Goal: Information Seeking & Learning: Learn about a topic

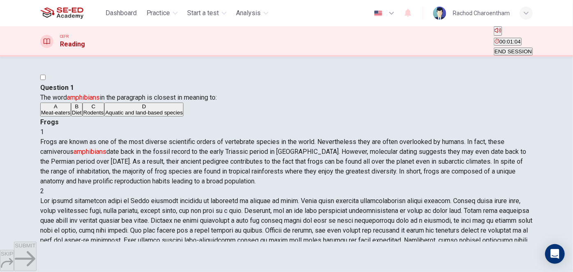
drag, startPoint x: 352, startPoint y: 142, endPoint x: 381, endPoint y: 141, distance: 28.4
click at [381, 141] on span "Frogs are known as one of the most diverse scientific orders of vertebrate spec…" at bounding box center [283, 161] width 486 height 47
click at [378, 197] on span at bounding box center [286, 230] width 492 height 67
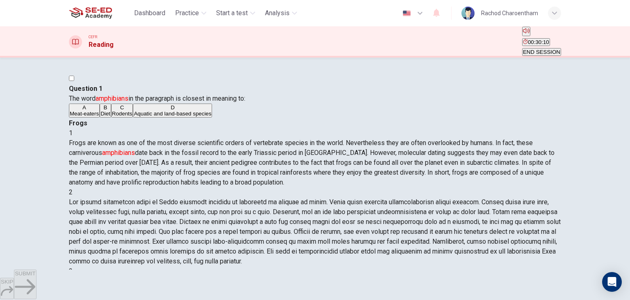
click at [484, 211] on span at bounding box center [315, 231] width 492 height 67
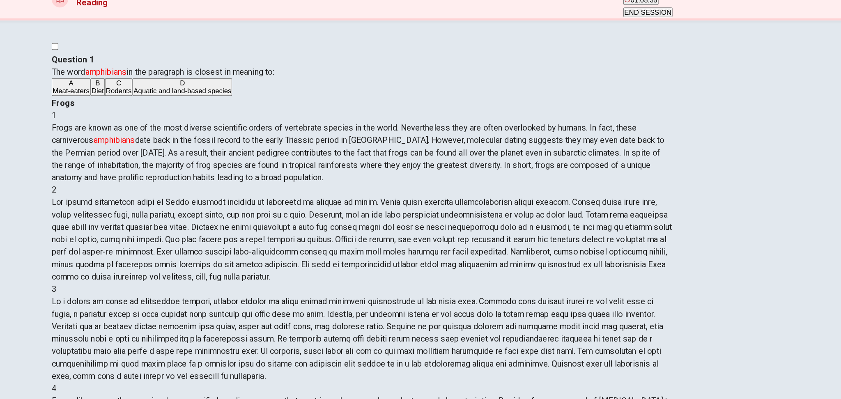
scroll to position [0, 0]
click at [282, 119] on span "Aquatic and land-based species" at bounding box center [278, 115] width 78 height 6
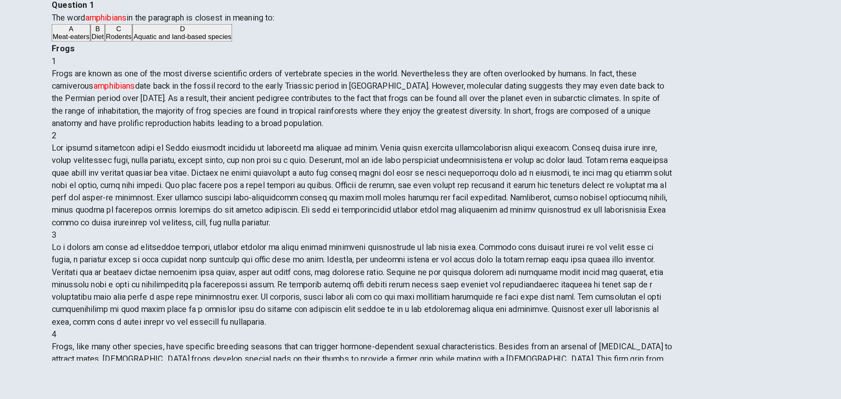
click at [35, 272] on span "SUBMIT" at bounding box center [25, 372] width 21 height 6
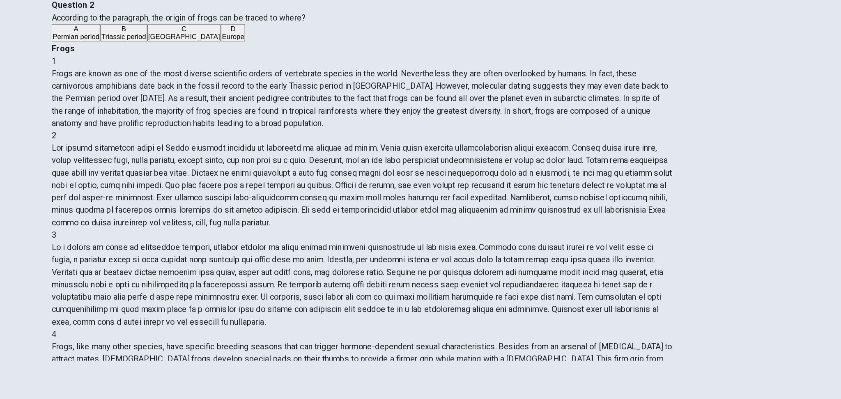
scroll to position [0, 0]
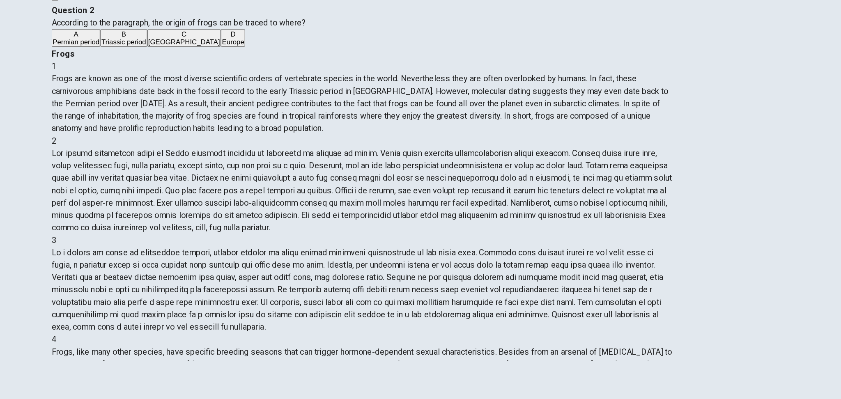
drag, startPoint x: 342, startPoint y: 112, endPoint x: 371, endPoint y: 114, distance: 28.8
click at [371, 104] on span "According to the paragraph, the origin of frogs can be traced to where?" at bounding box center [275, 100] width 202 height 8
click at [250, 119] on button "B Triassic period" at bounding box center [231, 112] width 37 height 14
click at [35, 272] on span "SUBMIT" at bounding box center [25, 372] width 21 height 6
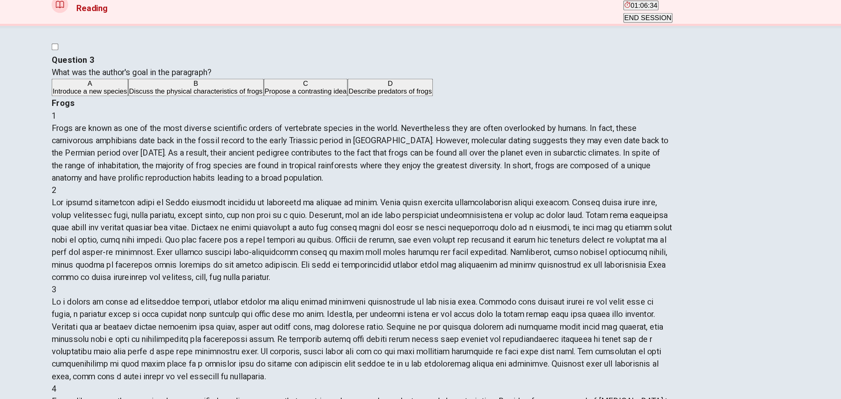
scroll to position [43, 0]
drag, startPoint x: 456, startPoint y: 175, endPoint x: 565, endPoint y: 188, distance: 109.1
click at [565, 196] on span at bounding box center [420, 229] width 492 height 67
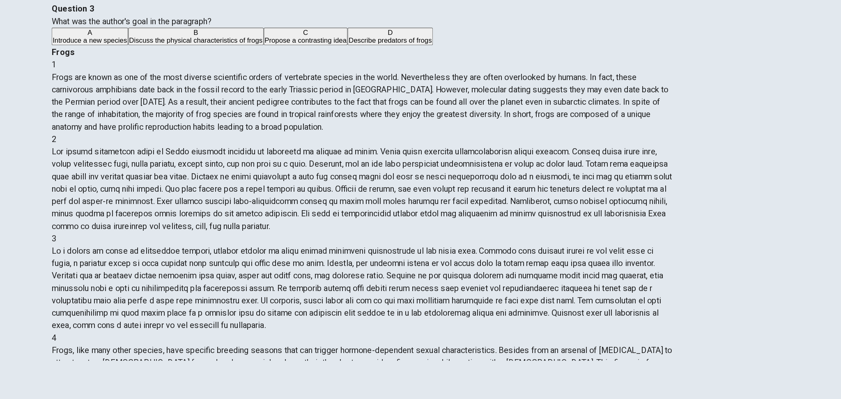
scroll to position [0, 0]
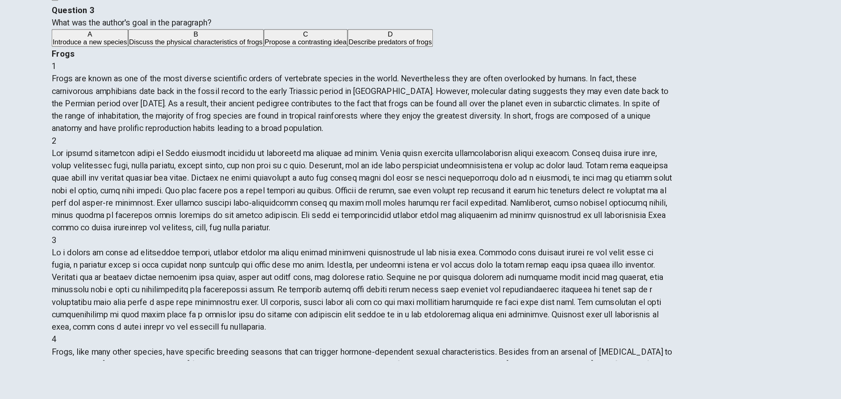
click at [275, 119] on span "Discuss the physical characteristics of frogs" at bounding box center [289, 115] width 106 height 6
click at [36, 272] on button "SUBMIT" at bounding box center [25, 384] width 22 height 30
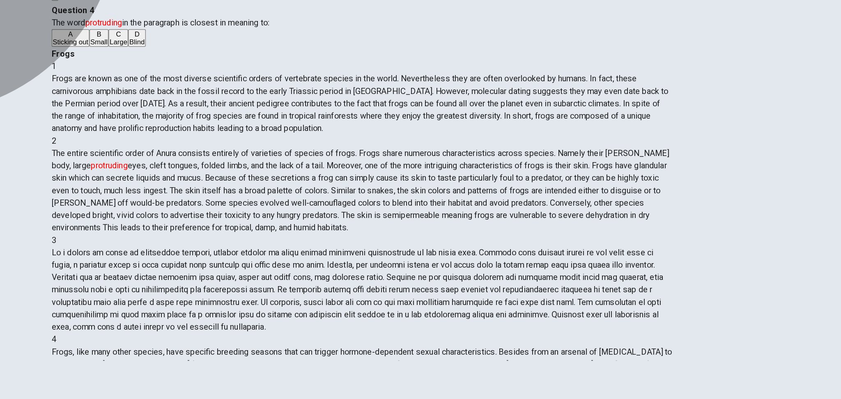
click at [235, 119] on button "C Large" at bounding box center [227, 112] width 16 height 14
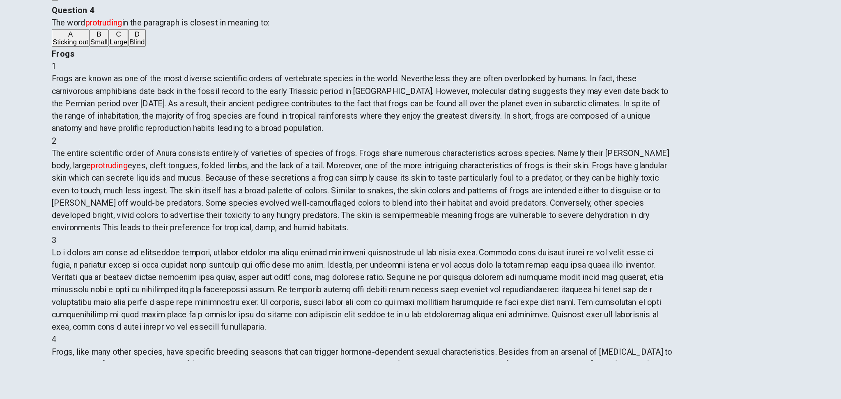
click at [35, 272] on span "SUBMIT" at bounding box center [25, 372] width 21 height 6
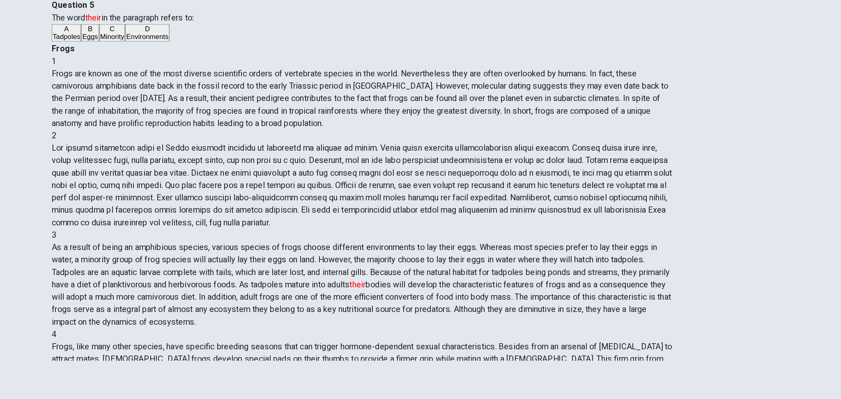
scroll to position [145, 0]
click at [197, 115] on span "Tadpoles" at bounding box center [186, 111] width 22 height 6
click at [35, 272] on span "SUBMIT" at bounding box center [25, 372] width 21 height 6
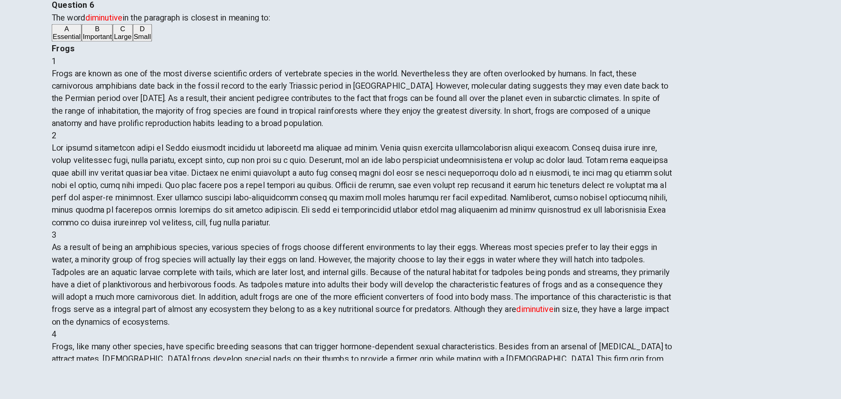
scroll to position [275, 0]
click at [239, 115] on span "Small" at bounding box center [246, 111] width 14 height 6
click at [35, 272] on span "SUBMIT" at bounding box center [25, 372] width 21 height 6
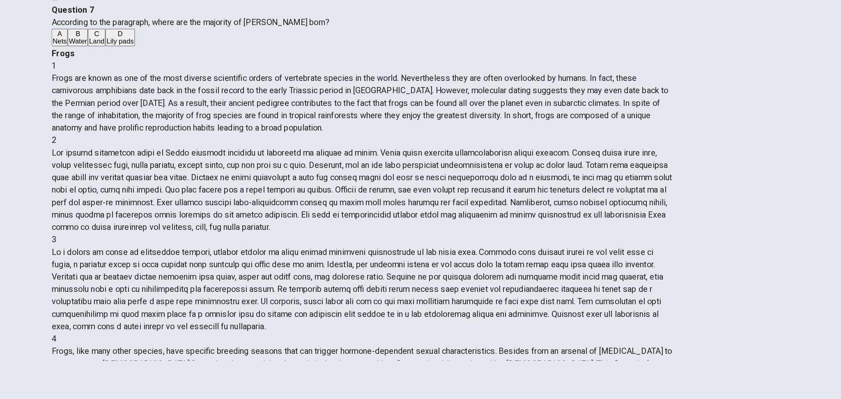
scroll to position [0, 0]
drag, startPoint x: 311, startPoint y: 114, endPoint x: 379, endPoint y: 117, distance: 68.2
click at [379, 104] on span "According to the paragraph, where are the majority of [PERSON_NAME] born?" at bounding box center [284, 100] width 220 height 8
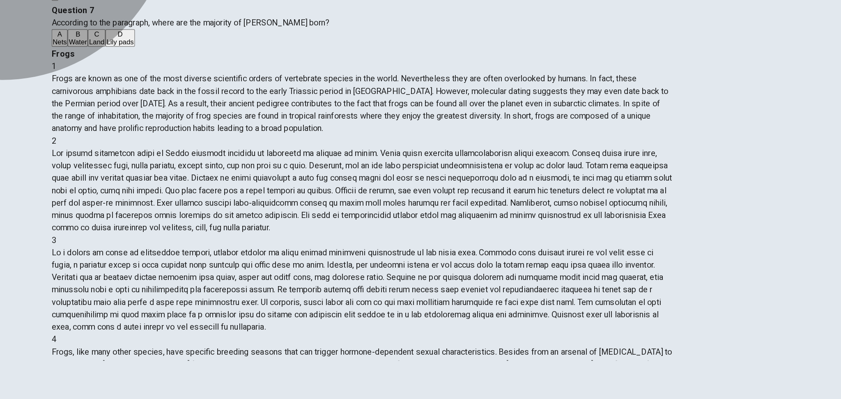
click at [203, 119] on button "B Water" at bounding box center [195, 112] width 16 height 14
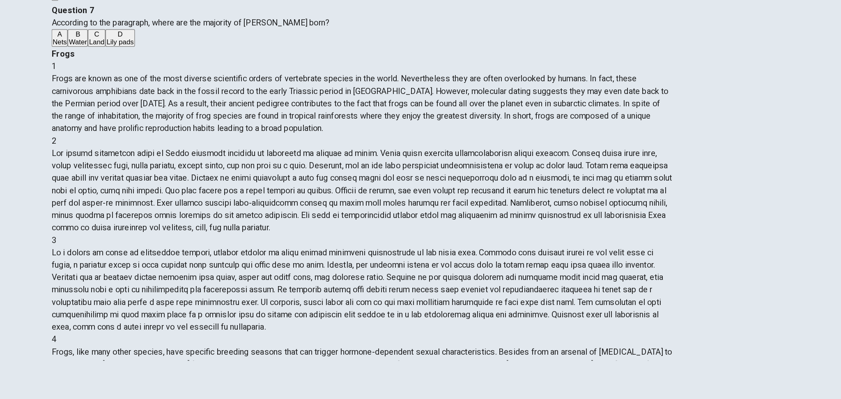
click at [35, 272] on icon "button" at bounding box center [25, 386] width 21 height 21
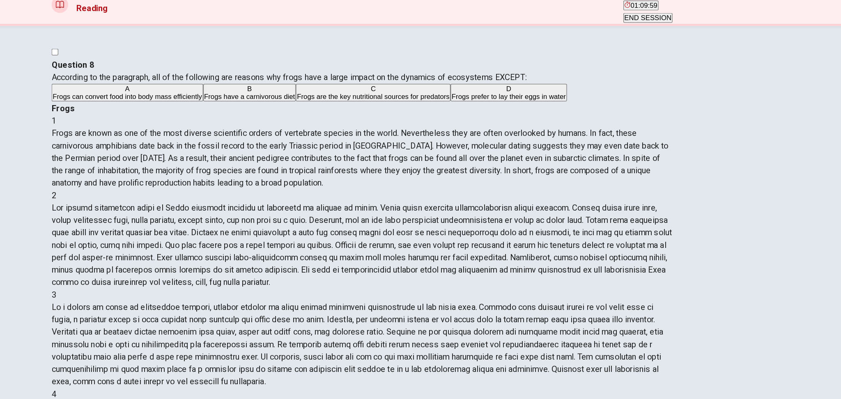
drag, startPoint x: 182, startPoint y: 113, endPoint x: 266, endPoint y: 116, distance: 83.8
click at [266, 116] on div "Question 8 According to the paragraph, all of the following are reasons why fro…" at bounding box center [420, 103] width 493 height 34
click at [369, 119] on span "Frogs are the key nutritional sources for predators" at bounding box center [429, 115] width 121 height 6
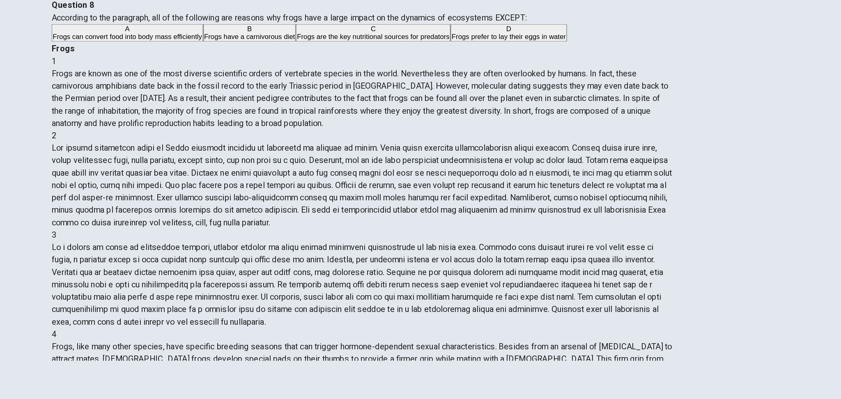
click at [35, 272] on span "SUBMIT" at bounding box center [25, 372] width 21 height 6
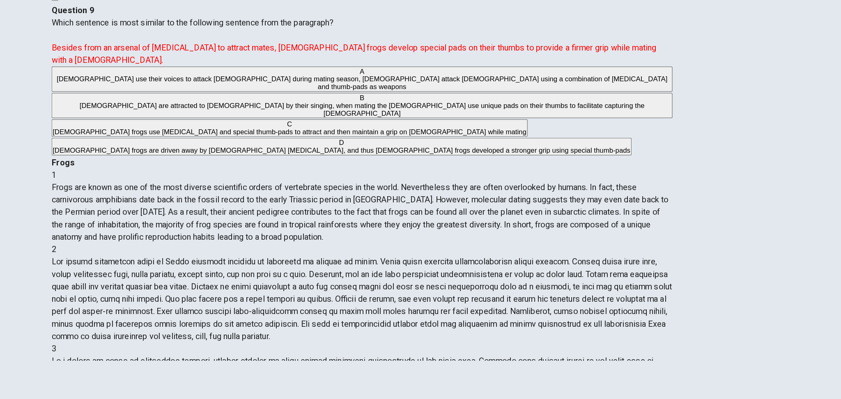
scroll to position [0, 0]
drag, startPoint x: 211, startPoint y: 143, endPoint x: 244, endPoint y: 142, distance: 32.8
click at [244, 134] on font "Besides from an arsenal of [MEDICAL_DATA] to attract mates, [DEMOGRAPHIC_DATA] …" at bounding box center [414, 125] width 480 height 18
click at [238, 134] on font "Besides from an arsenal of [MEDICAL_DATA] to attract mates, [DEMOGRAPHIC_DATA] …" at bounding box center [414, 125] width 480 height 18
drag, startPoint x: 188, startPoint y: 141, endPoint x: 245, endPoint y: 147, distance: 56.9
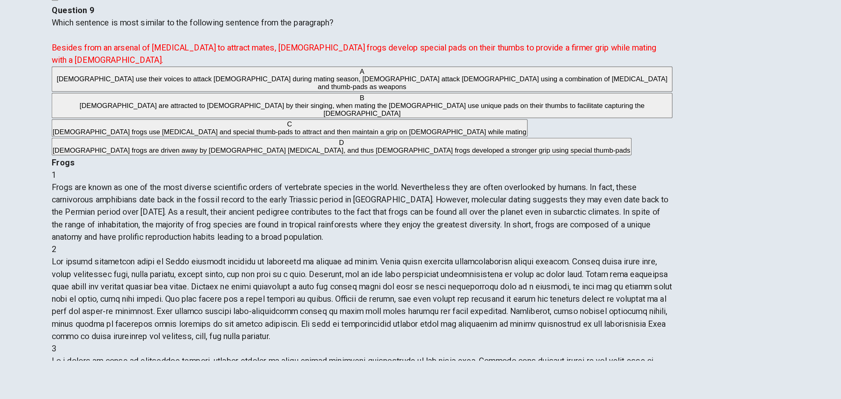
click at [243, 134] on span "Which sentence is most similar to the following sentence from the paragraph? Be…" at bounding box center [414, 114] width 480 height 37
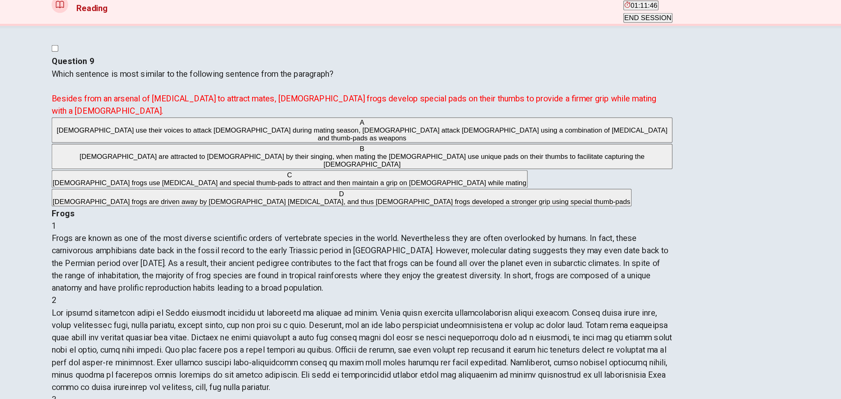
scroll to position [4, 0]
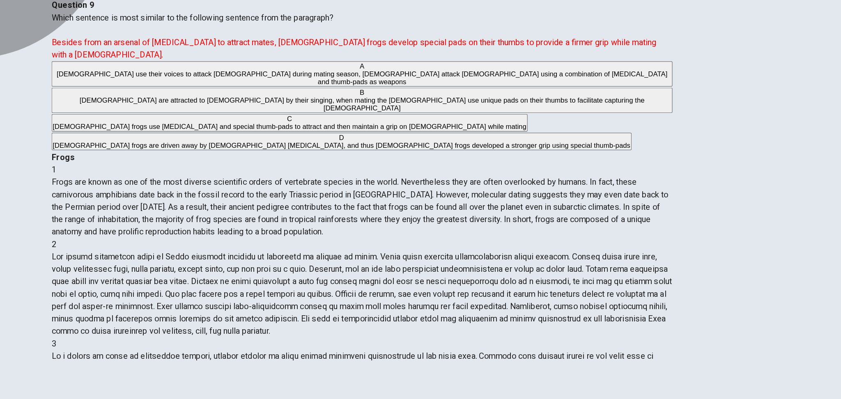
click at [294, 186] on span "[DEMOGRAPHIC_DATA] frogs use [MEDICAL_DATA] and special thumb-pads to attract a…" at bounding box center [363, 183] width 376 height 6
click at [35, 272] on span "SUBMIT" at bounding box center [25, 372] width 21 height 6
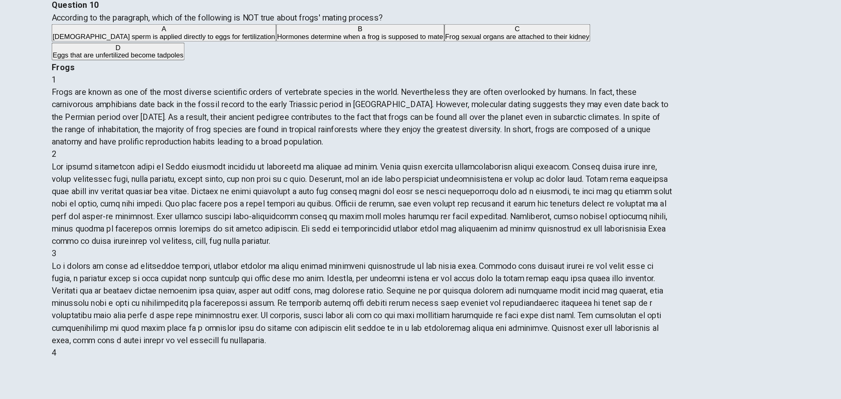
scroll to position [0, 0]
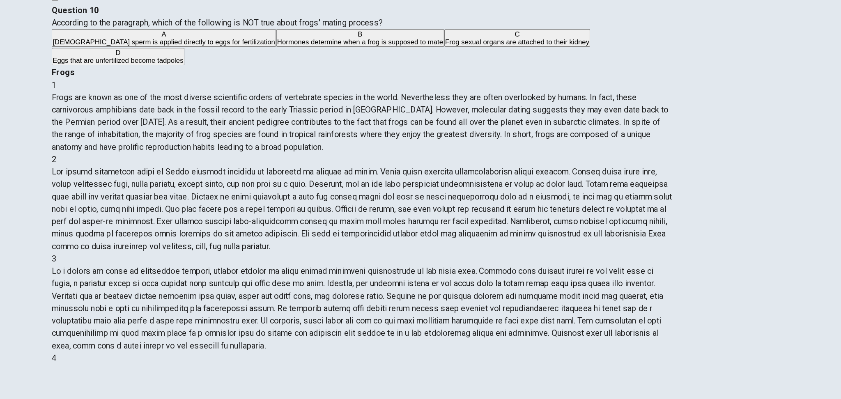
drag, startPoint x: 457, startPoint y: 197, endPoint x: 493, endPoint y: 202, distance: 36.4
click at [493, 272] on span "Frogs, like many other species, have specific breeding seasons that can trigger…" at bounding box center [420, 395] width 492 height 47
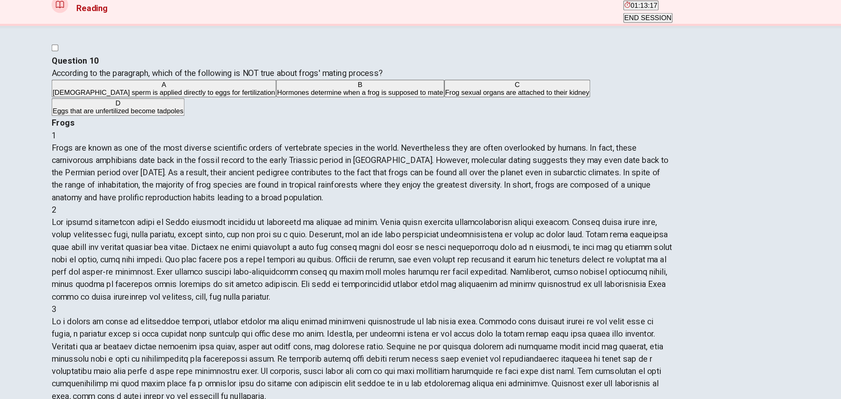
scroll to position [4, 0]
click at [263, 129] on span "Eggs that are unfertilized become tadpoles" at bounding box center [227, 126] width 104 height 6
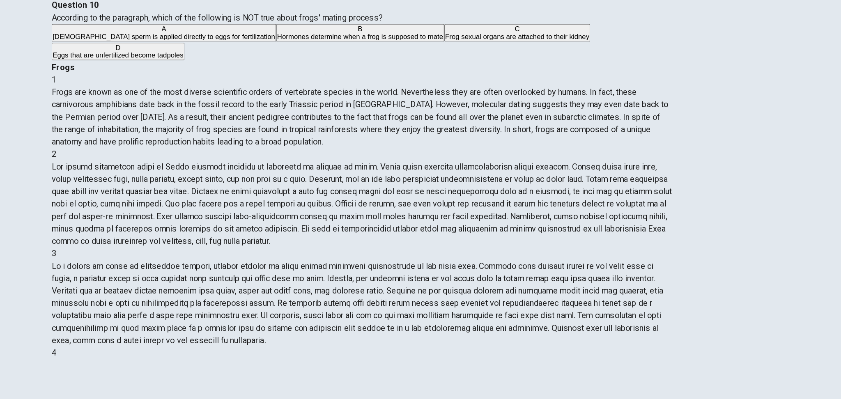
click at [35, 272] on span "SUBMIT" at bounding box center [25, 372] width 21 height 6
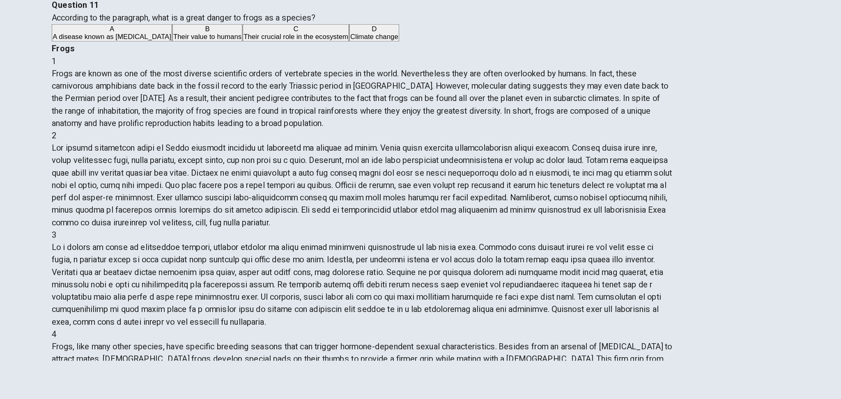
drag, startPoint x: 454, startPoint y: 222, endPoint x: 520, endPoint y: 264, distance: 78.3
drag, startPoint x: 453, startPoint y: 220, endPoint x: 507, endPoint y: 290, distance: 89.2
drag, startPoint x: 454, startPoint y: 222, endPoint x: 546, endPoint y: 319, distance: 133.3
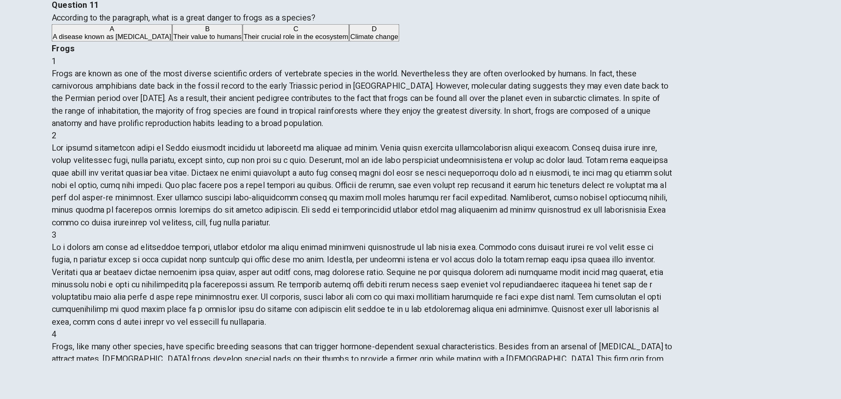
drag, startPoint x: 518, startPoint y: 335, endPoint x: 455, endPoint y: 218, distance: 133.2
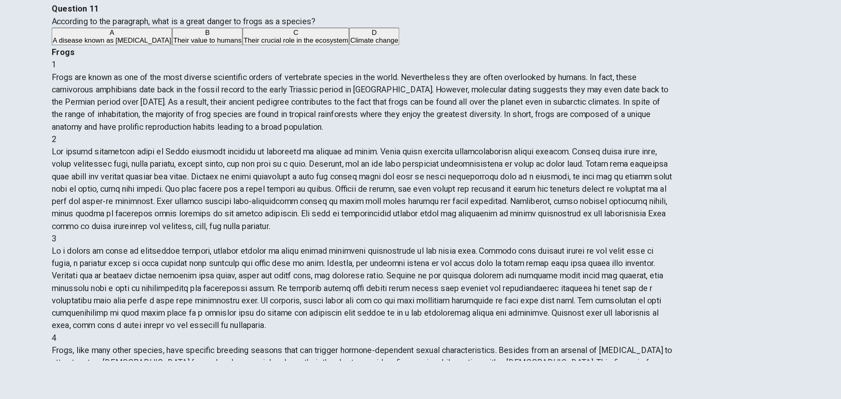
scroll to position [0, 0]
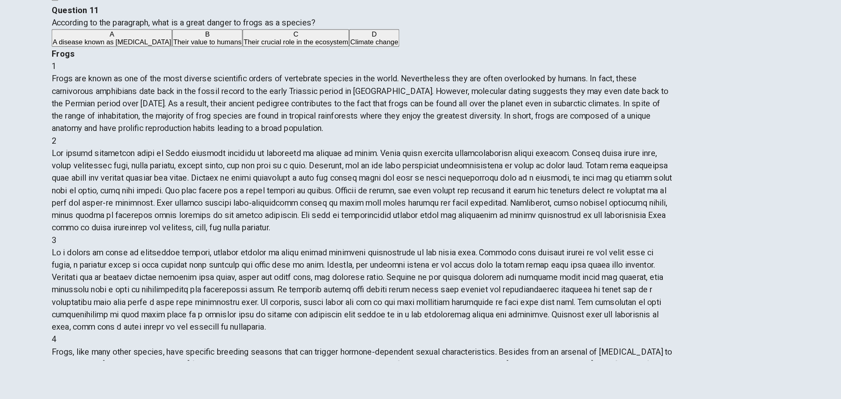
click at [266, 119] on button "A A disease known as [MEDICAL_DATA]" at bounding box center [222, 112] width 96 height 14
click at [35, 272] on span "SUBMIT" at bounding box center [25, 372] width 21 height 6
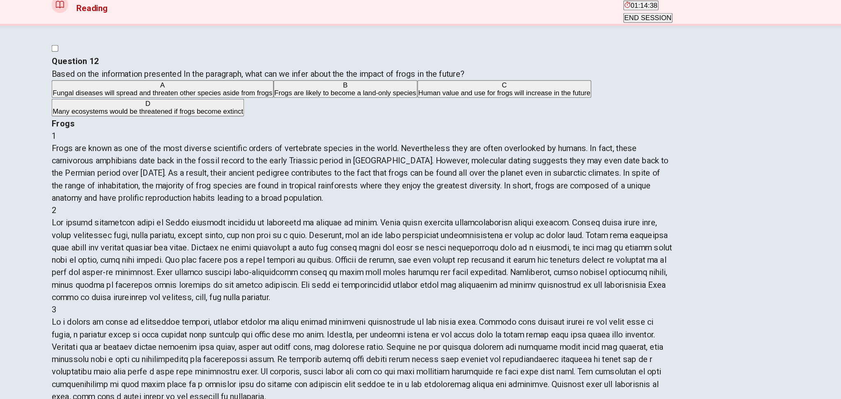
scroll to position [4, 0]
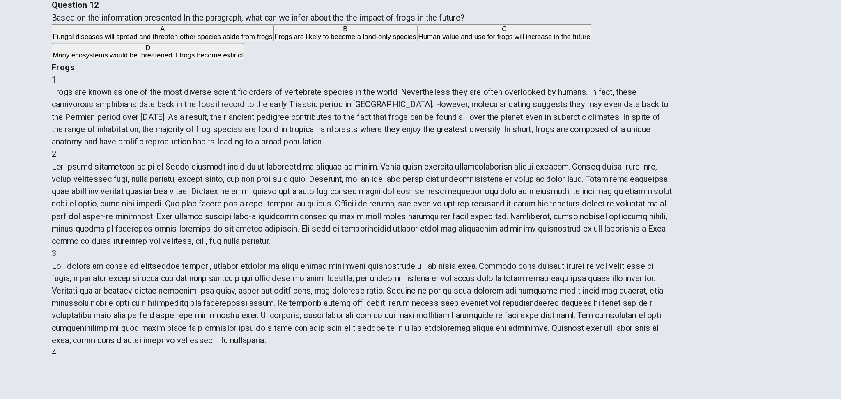
drag, startPoint x: 206, startPoint y: 112, endPoint x: 238, endPoint y: 110, distance: 32.1
click at [238, 100] on span "Based on the information presented In the paragraph, what can we infer about th…" at bounding box center [338, 96] width 328 height 8
drag, startPoint x: 302, startPoint y: 111, endPoint x: 354, endPoint y: 110, distance: 52.1
click at [353, 100] on span "Based on the information presented In the paragraph, what can we infer about th…" at bounding box center [338, 96] width 328 height 8
drag, startPoint x: 355, startPoint y: 111, endPoint x: 392, endPoint y: 111, distance: 36.9
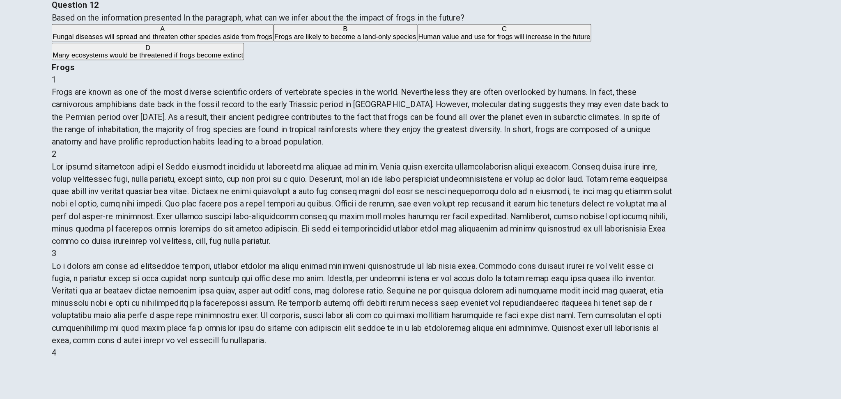
click at [392, 100] on span "Based on the information presented In the paragraph, what can we infer about th…" at bounding box center [338, 96] width 328 height 8
drag, startPoint x: 180, startPoint y: 121, endPoint x: 285, endPoint y: 124, distance: 105.1
click at [285, 124] on div "Question 12 Based on the information presented In the paragraph, what can we in…" at bounding box center [420, 106] width 493 height 49
drag, startPoint x: 342, startPoint y: 111, endPoint x: 385, endPoint y: 108, distance: 42.8
click at [385, 100] on span "Based on the information presented In the paragraph, what can we infer about th…" at bounding box center [338, 96] width 328 height 8
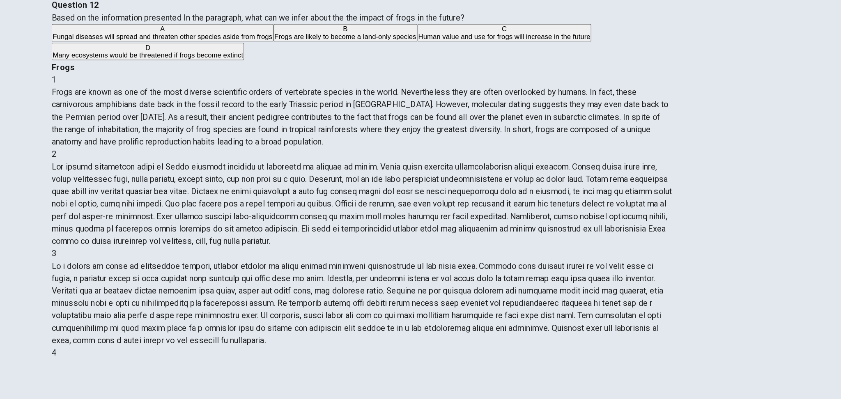
drag, startPoint x: 352, startPoint y: 112, endPoint x: 387, endPoint y: 108, distance: 35.5
click at [387, 100] on span "Based on the information presented In the paragraph, what can we infer about th…" at bounding box center [338, 96] width 328 height 8
drag, startPoint x: 350, startPoint y: 111, endPoint x: 378, endPoint y: 105, distance: 29.1
click at [378, 100] on span "Based on the information presented In the paragraph, what can we infer about th…" at bounding box center [338, 96] width 328 height 8
click at [326, 129] on span "Many ecosystems would be threatened if frogs become extinct" at bounding box center [250, 126] width 151 height 6
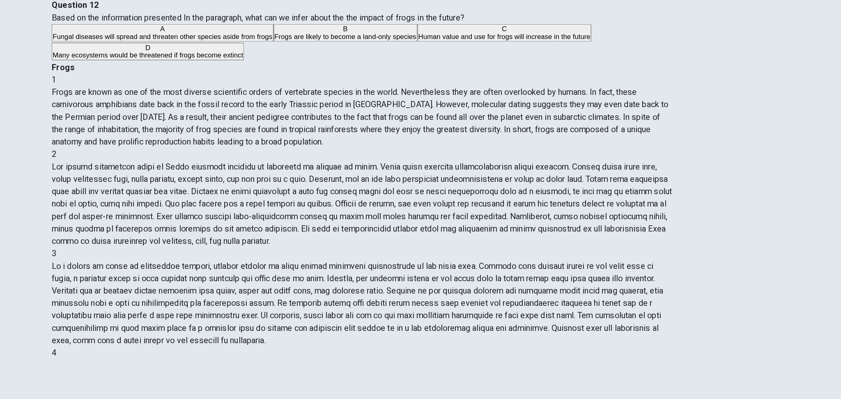
click at [35, 272] on span "SUBMIT" at bounding box center [25, 372] width 21 height 6
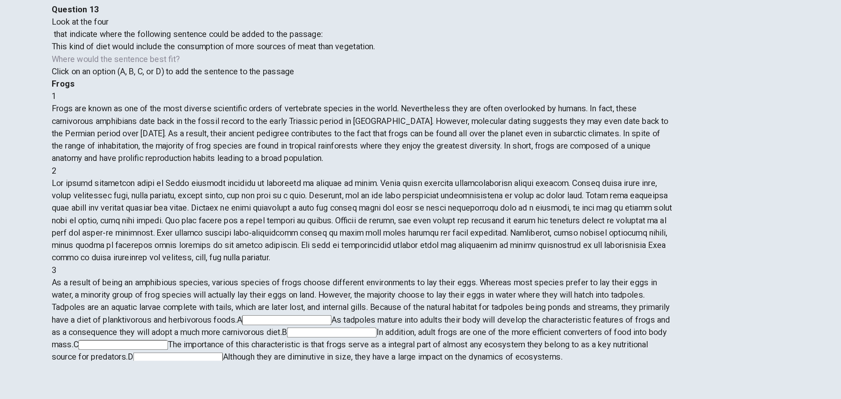
scroll to position [0, 0]
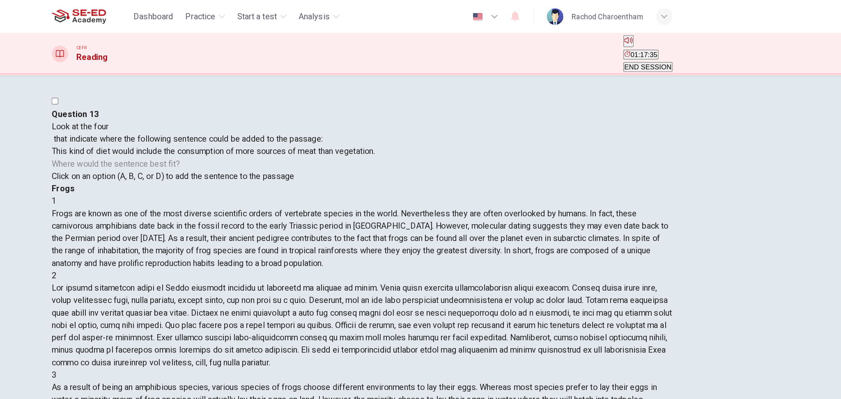
drag, startPoint x: 201, startPoint y: 151, endPoint x: 257, endPoint y: 154, distance: 56.3
click at [257, 124] on span "This kind of diet would include the consumption of more sources of meat than ve…" at bounding box center [302, 120] width 257 height 8
click at [307, 124] on span "This kind of diet would include the consumption of more sources of meat than ve…" at bounding box center [302, 120] width 257 height 8
drag, startPoint x: 301, startPoint y: 153, endPoint x: 342, endPoint y: 151, distance: 41.1
click at [342, 124] on span "This kind of diet would include the consumption of more sources of meat than ve…" at bounding box center [302, 120] width 257 height 8
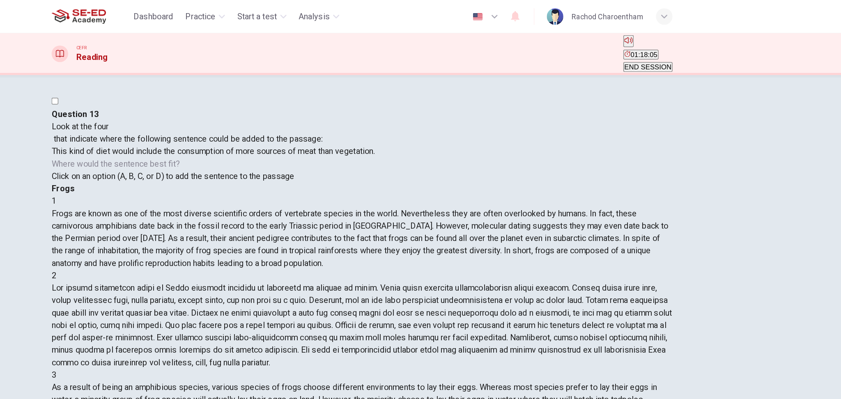
drag, startPoint x: 218, startPoint y: 154, endPoint x: 271, endPoint y: 164, distance: 53.5
click at [309, 124] on span "This kind of diet would include the consumption of more sources of meat than ve…" at bounding box center [302, 120] width 257 height 8
click at [310, 272] on input at bounding box center [274, 367] width 71 height 8
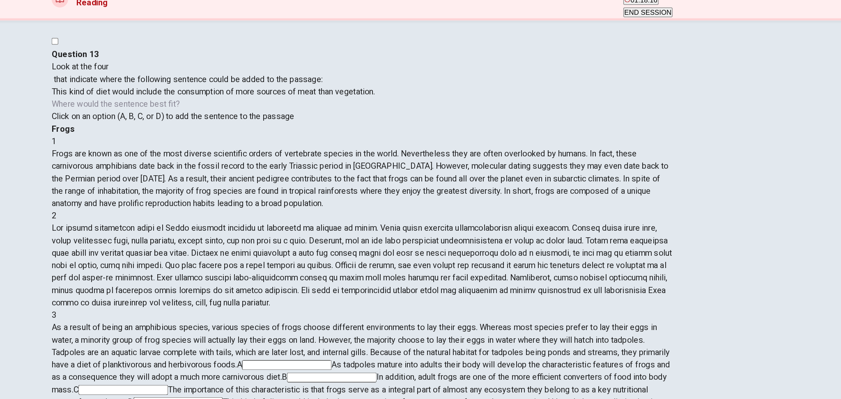
scroll to position [384, 0]
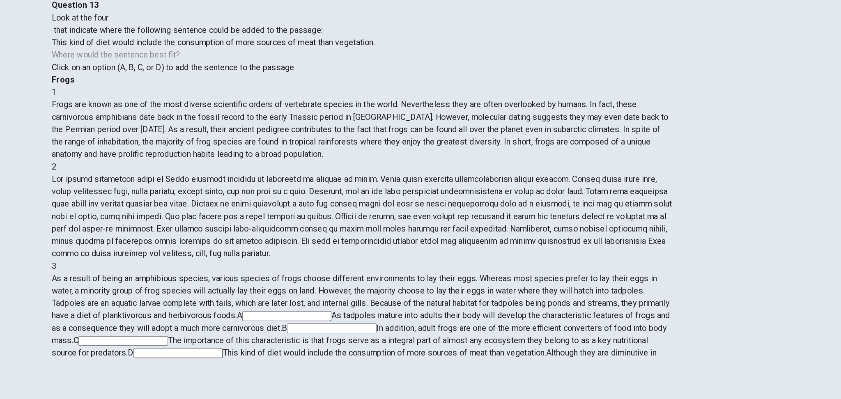
click at [35, 272] on span "SUBMIT" at bounding box center [25, 372] width 21 height 6
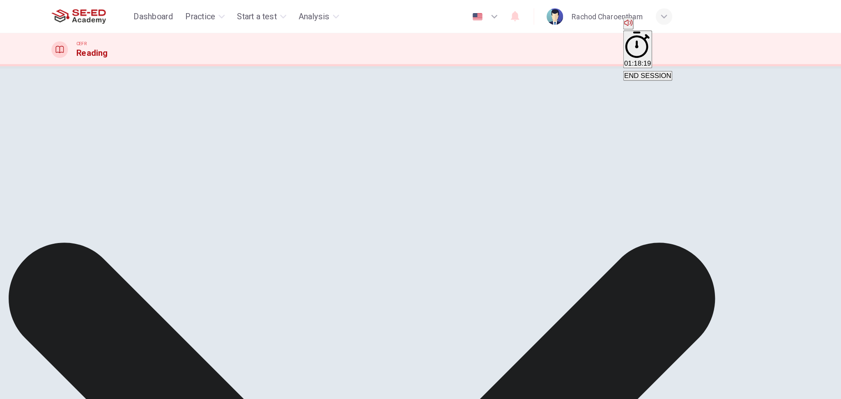
scroll to position [4, 0]
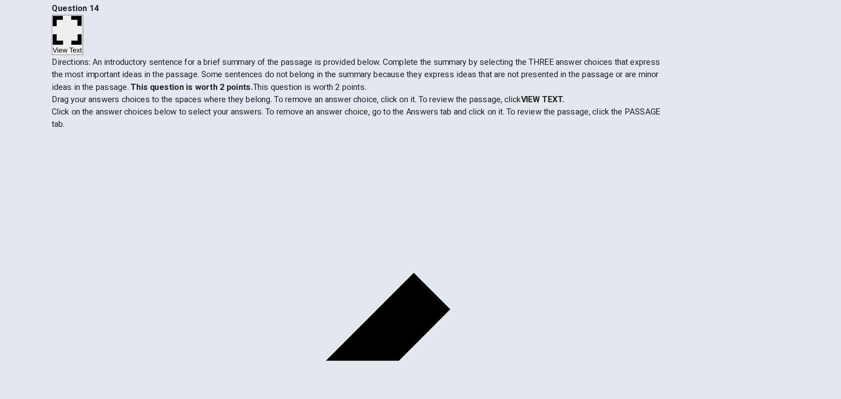
scroll to position [0, 0]
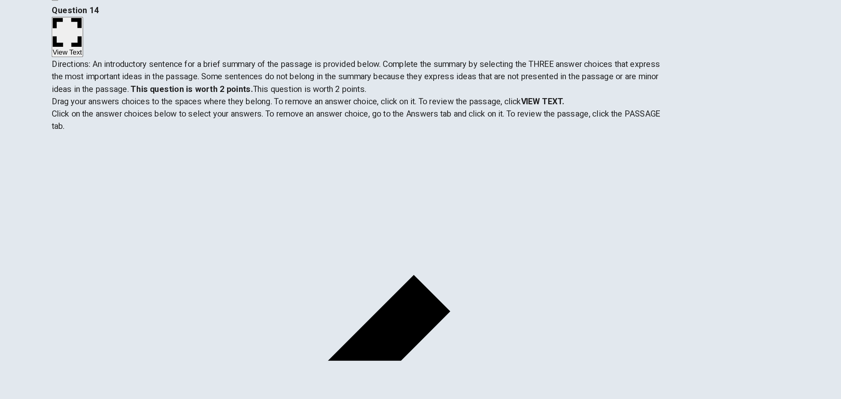
drag, startPoint x: 323, startPoint y: 206, endPoint x: 475, endPoint y: 206, distance: 152.3
drag, startPoint x: 413, startPoint y: 206, endPoint x: 440, endPoint y: 213, distance: 28.1
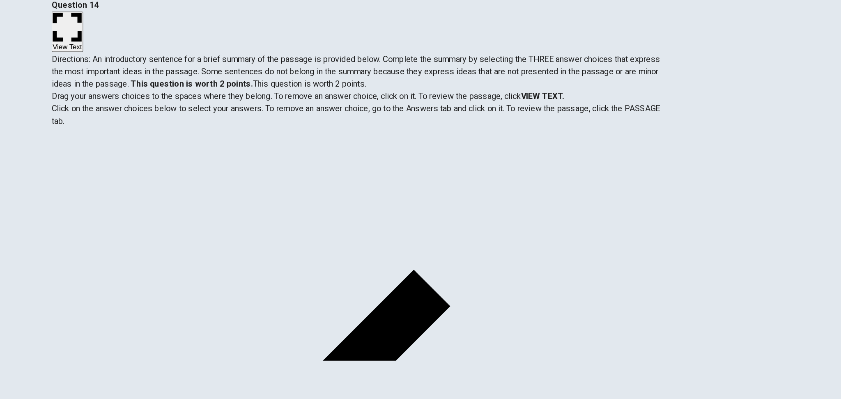
drag, startPoint x: 428, startPoint y: 204, endPoint x: 457, endPoint y: 204, distance: 29.6
drag, startPoint x: 507, startPoint y: 201, endPoint x: 523, endPoint y: 202, distance: 16.0
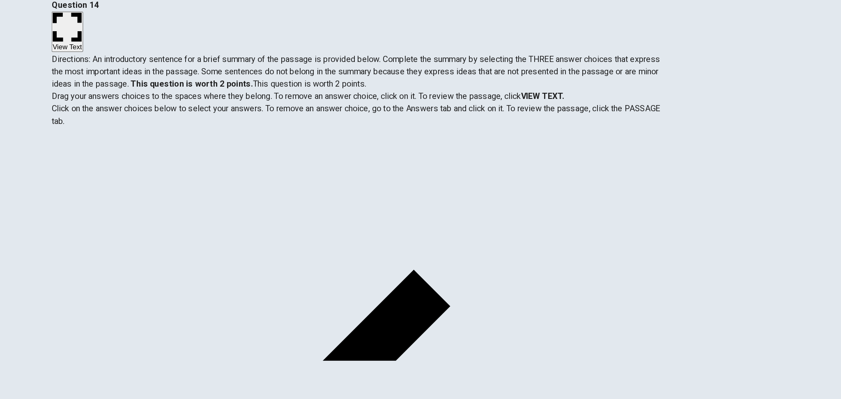
drag, startPoint x: 401, startPoint y: 243, endPoint x: 402, endPoint y: 249, distance: 5.4
drag, startPoint x: 289, startPoint y: 223, endPoint x: 518, endPoint y: 275, distance: 235.3
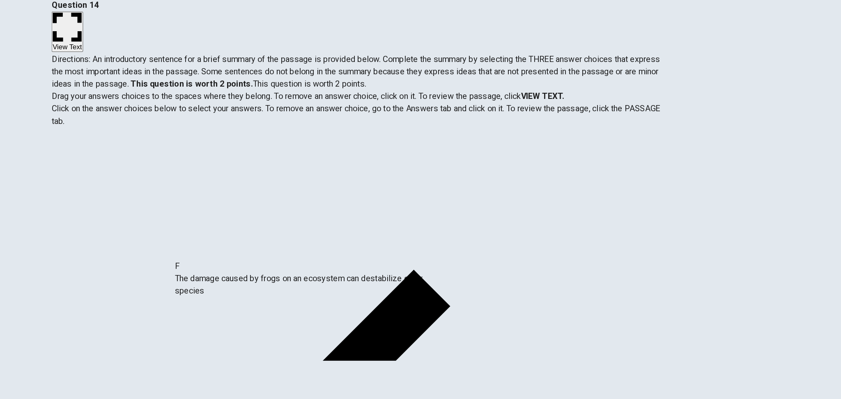
drag, startPoint x: 337, startPoint y: 322, endPoint x: 467, endPoint y: 296, distance: 132.3
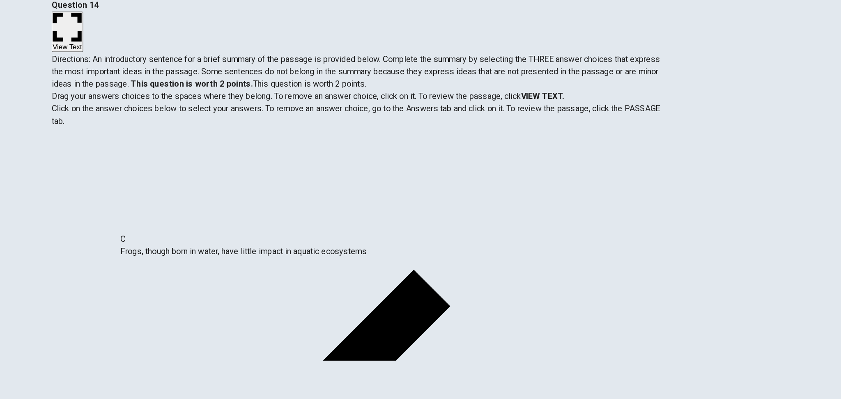
drag, startPoint x: 468, startPoint y: 242, endPoint x: 261, endPoint y: 287, distance: 211.3
drag, startPoint x: 354, startPoint y: 316, endPoint x: 539, endPoint y: 296, distance: 185.4
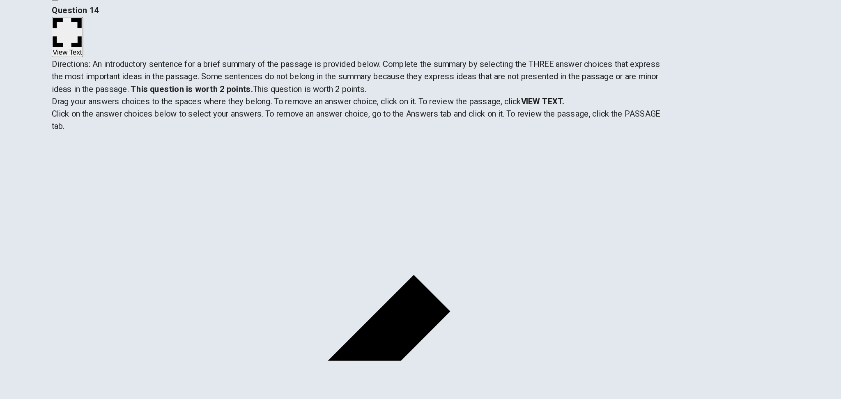
drag, startPoint x: 394, startPoint y: 269, endPoint x: 399, endPoint y: 212, distance: 57.2
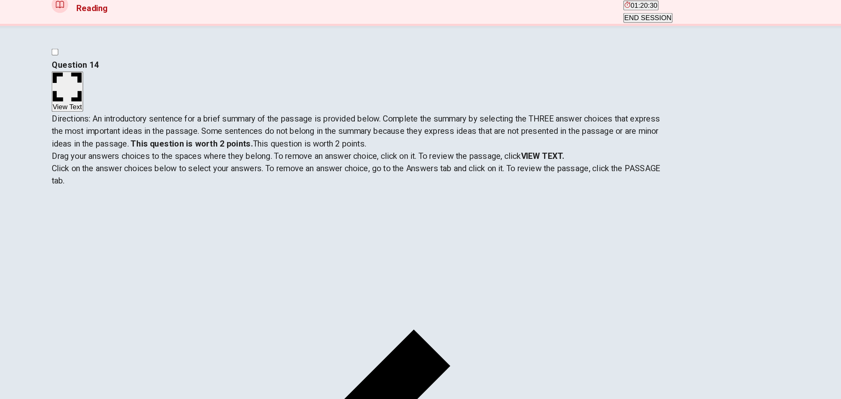
scroll to position [4, 0]
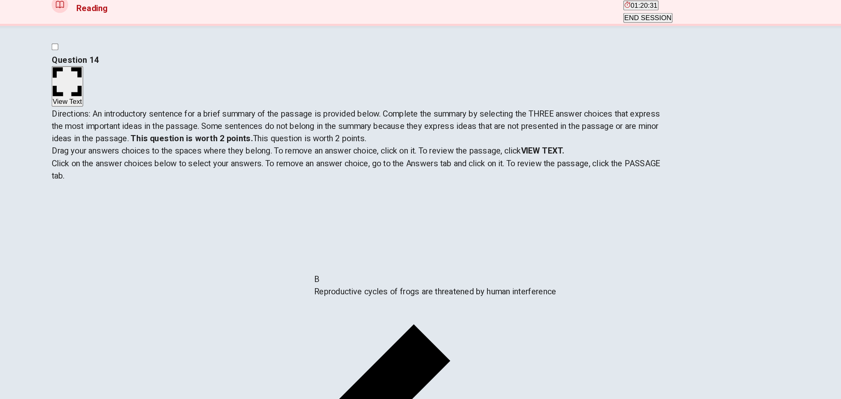
drag, startPoint x: 335, startPoint y: 252, endPoint x: 533, endPoint y: 318, distance: 208.2
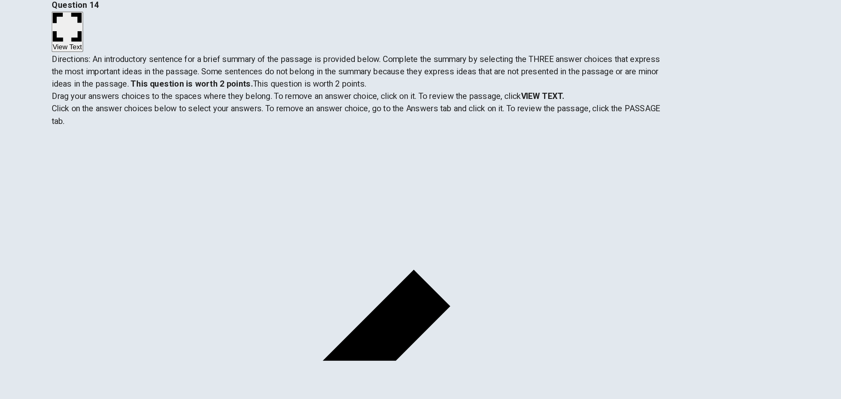
click at [36, 272] on button "SUBMIT" at bounding box center [25, 384] width 22 height 30
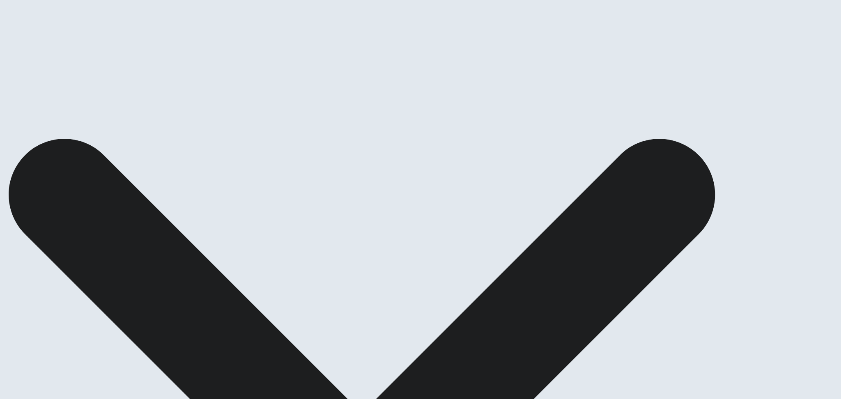
scroll to position [4, 0]
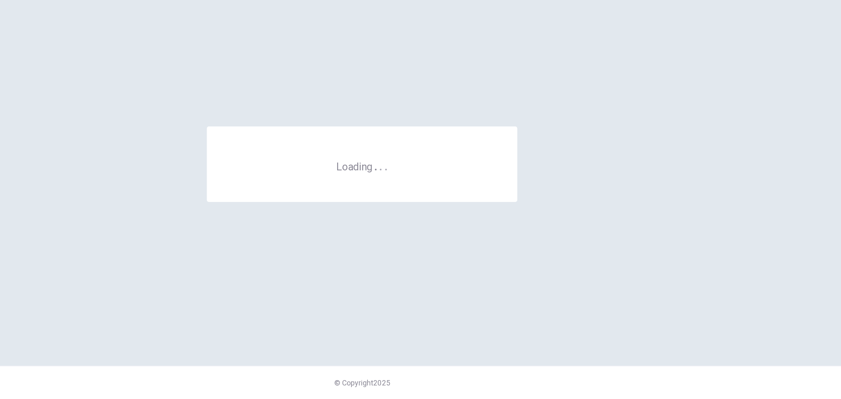
scroll to position [0, 0]
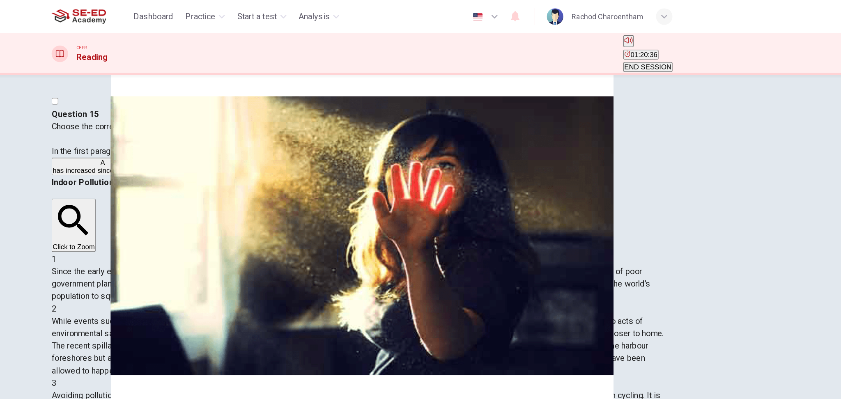
click at [573, 50] on span "END SESSION" at bounding box center [646, 53] width 37 height 6
